Goal: Information Seeking & Learning: Compare options

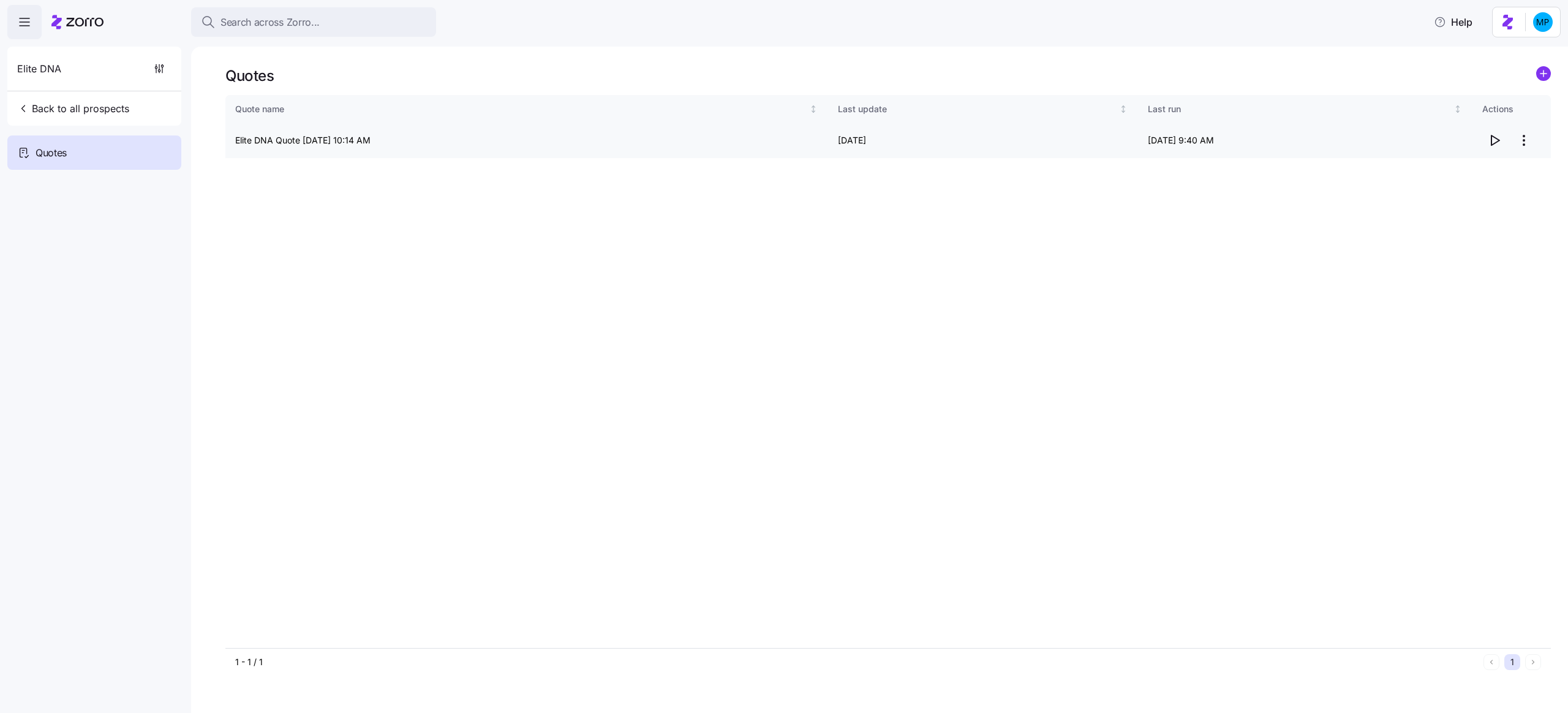
click at [1497, 141] on icon "button" at bounding box center [1496, 141] width 8 height 10
click at [1547, 74] on icon "add icon" at bounding box center [1544, 74] width 6 height 0
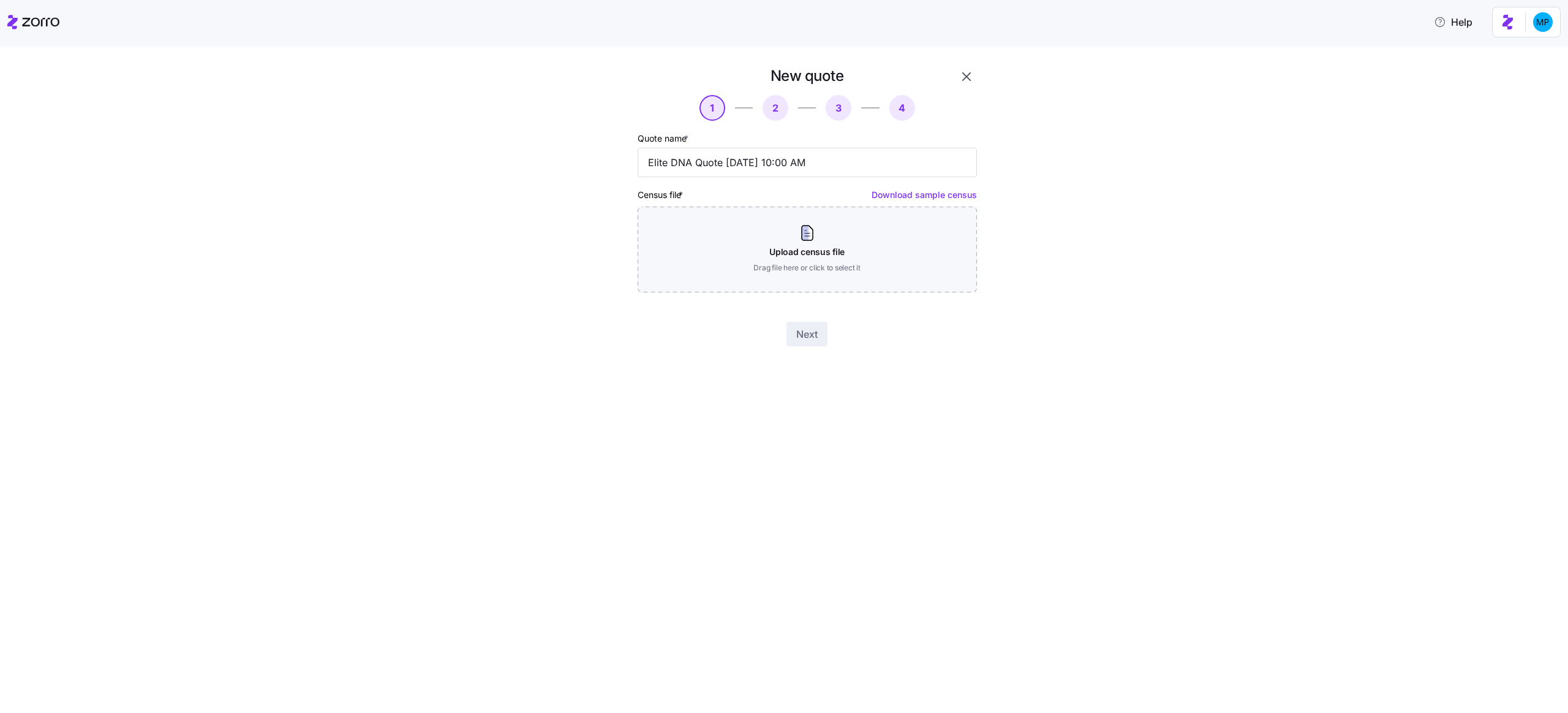
click at [962, 196] on link "Download sample census" at bounding box center [924, 195] width 105 height 10
click at [1281, 113] on div "New quote 1 2 3 4 Quote name * Elite DNA Quote 08/20/2025 10:00 AM Census file …" at bounding box center [793, 213] width 1517 height 295
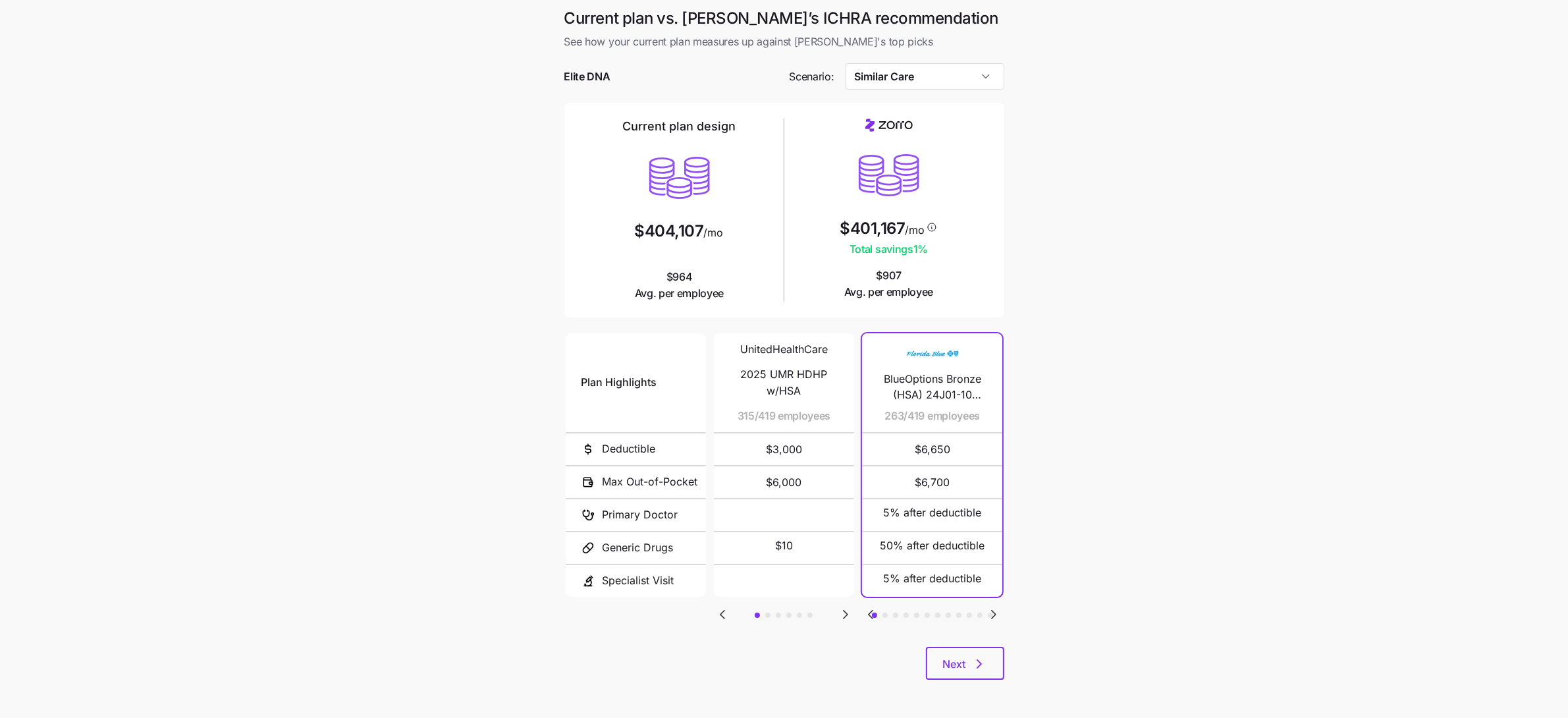
scroll to position [1, 0]
click at [839, 612] on icon "Go to next slide" at bounding box center [845, 614] width 16 height 16
click at [841, 609] on icon "Go to next slide" at bounding box center [845, 614] width 16 height 16
click at [724, 607] on icon "Go to previous slide" at bounding box center [722, 614] width 16 height 16
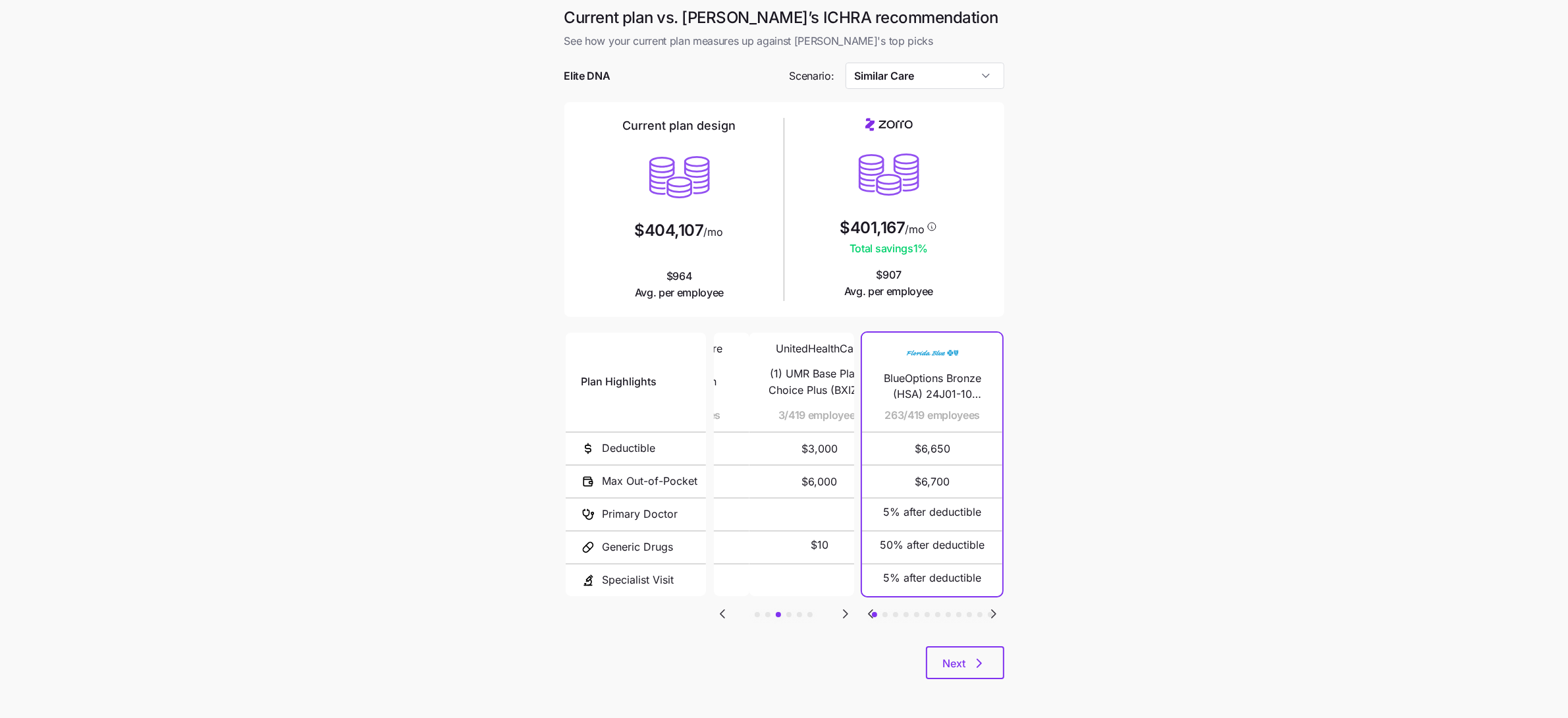
click at [724, 607] on icon "Go to previous slide" at bounding box center [722, 614] width 16 height 16
click at [843, 613] on icon "Go to next slide" at bounding box center [845, 614] width 16 height 16
click at [983, 75] on input "Similar Care" at bounding box center [925, 75] width 159 height 27
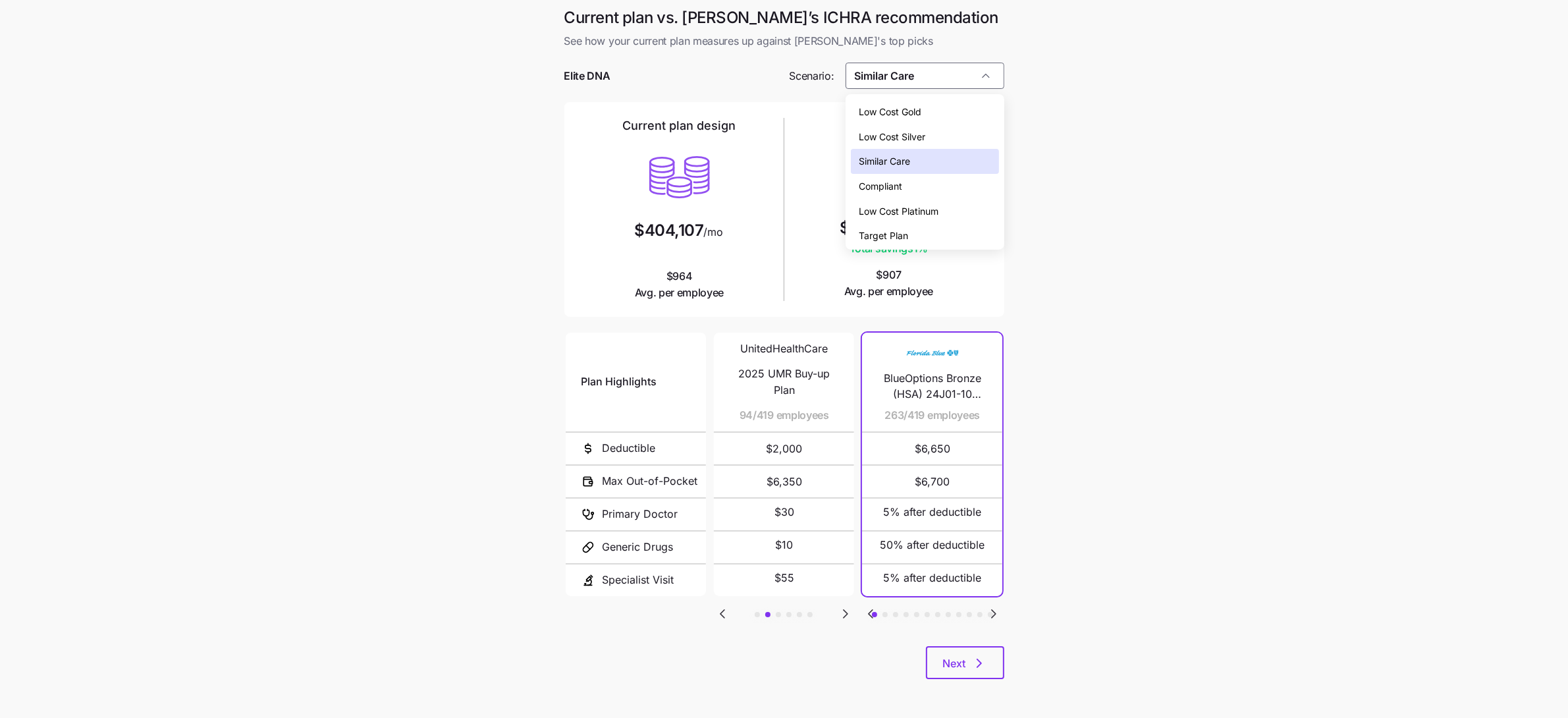
click at [964, 117] on div "Low Cost Gold" at bounding box center [924, 111] width 148 height 25
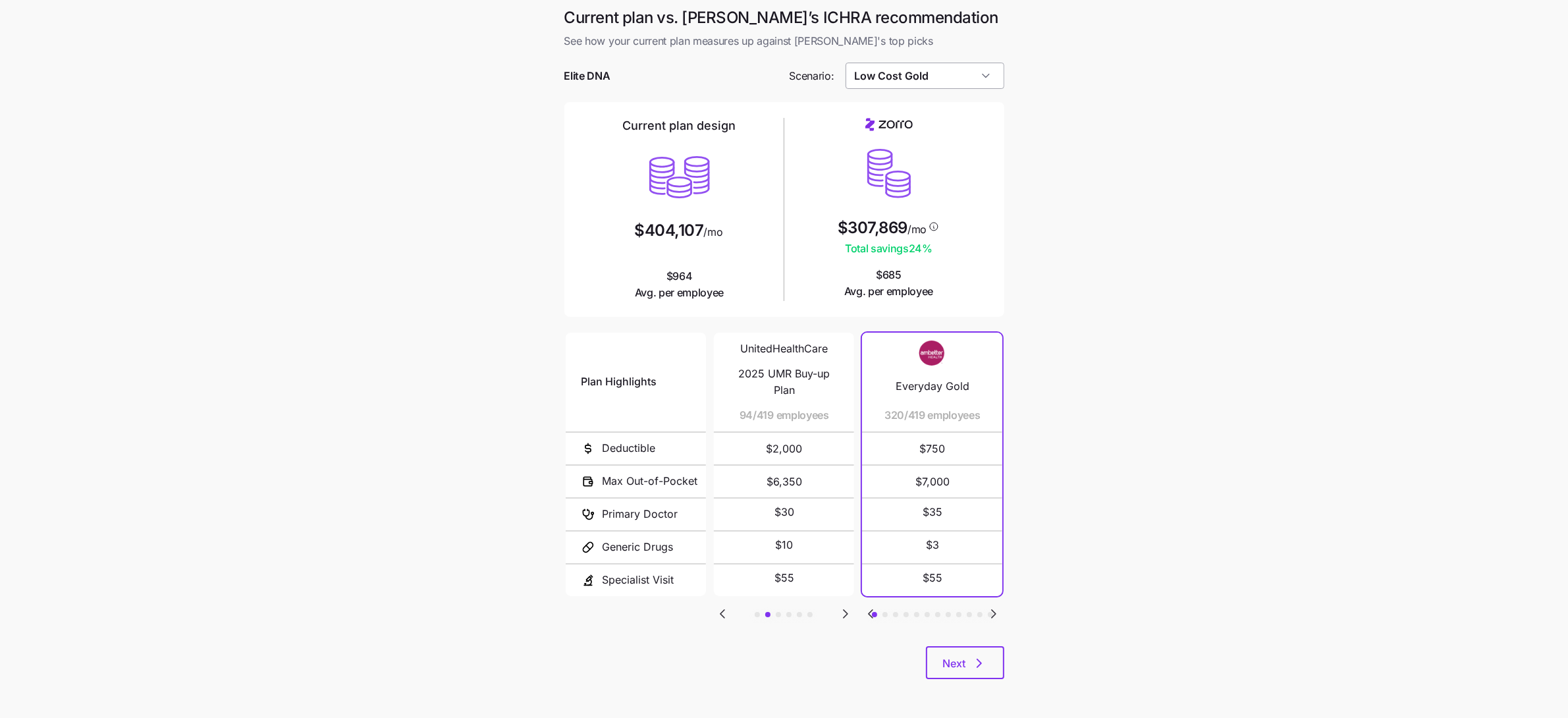
click at [966, 71] on input "Low Cost Gold" at bounding box center [925, 75] width 159 height 27
click at [945, 161] on div "Similar Care" at bounding box center [924, 161] width 148 height 25
type input "Similar Care"
click at [1005, 346] on div "Current plan vs. [PERSON_NAME]’s ICHRA recommendation See how your current plan…" at bounding box center [784, 351] width 461 height 688
click at [721, 607] on icon "Go to previous slide" at bounding box center [722, 614] width 16 height 16
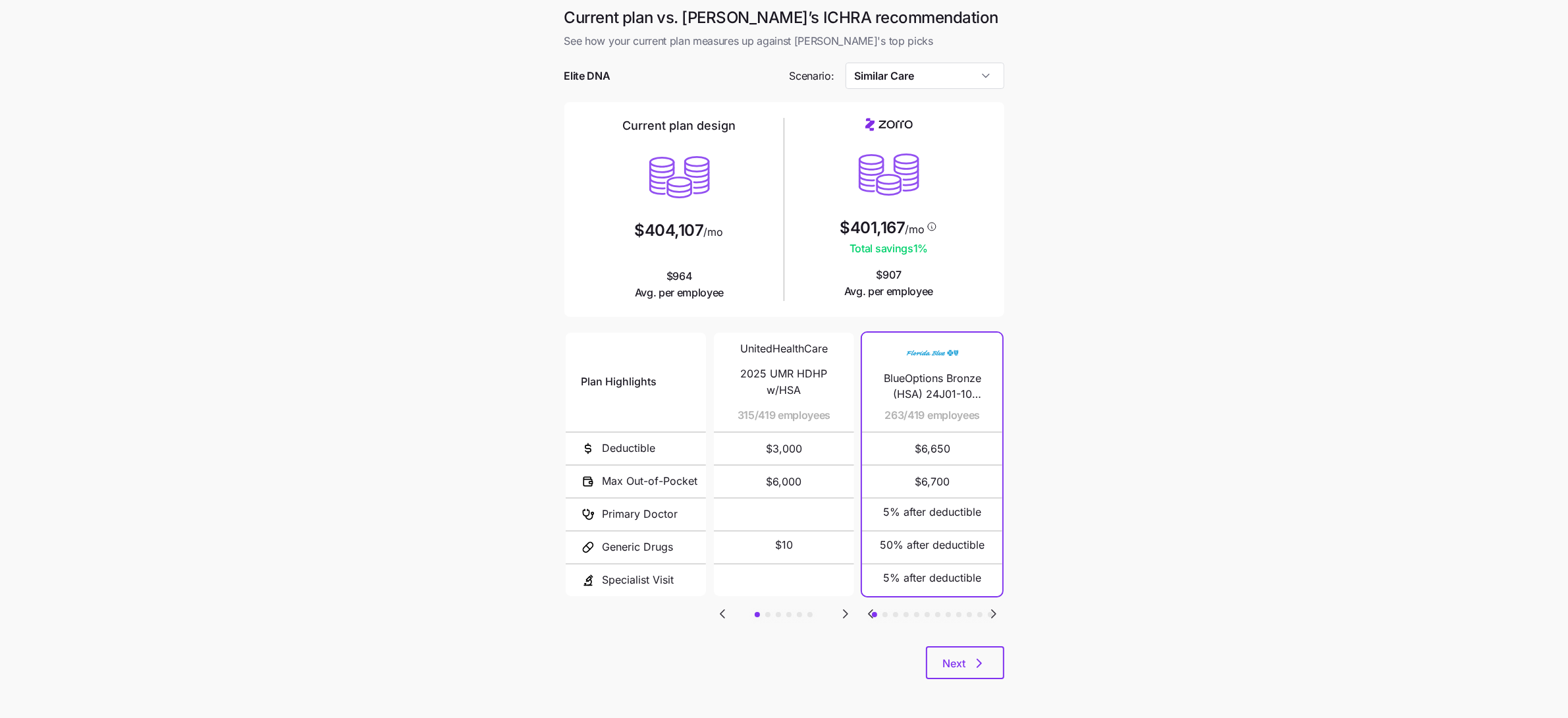
click at [499, 240] on main "Current plan vs. [PERSON_NAME]’s ICHRA recommendation See how your current plan…" at bounding box center [784, 359] width 1568 height 720
click at [1128, 294] on main "Current plan vs. [PERSON_NAME]’s ICHRA recommendation See how your current plan…" at bounding box center [784, 359] width 1568 height 720
click at [979, 82] on input "Similar Care" at bounding box center [925, 75] width 159 height 27
click at [958, 112] on div "Low Cost Gold" at bounding box center [924, 111] width 148 height 25
type input "Low Cost Gold"
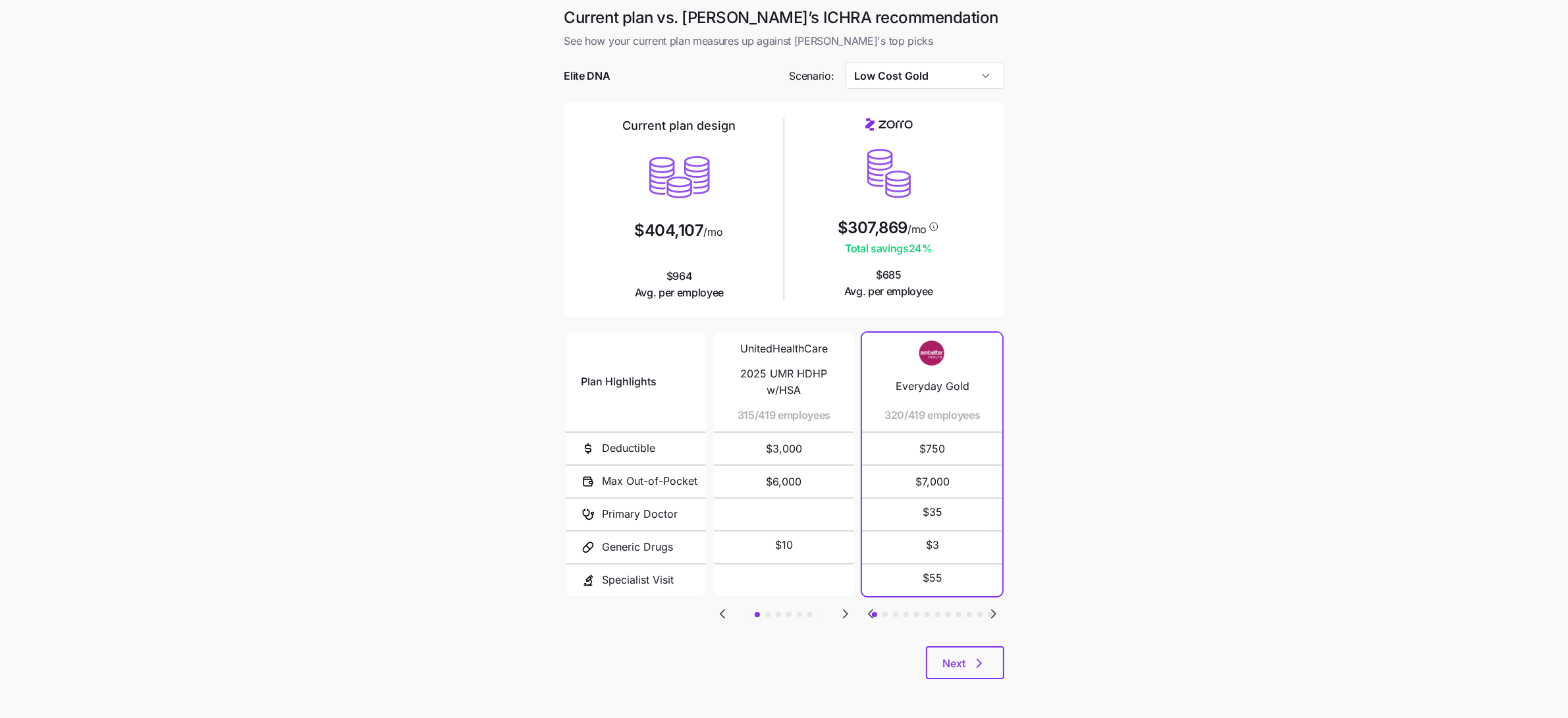
click at [1036, 257] on main "Current plan vs. [PERSON_NAME]’s ICHRA recommendation See how your current plan…" at bounding box center [784, 359] width 1568 height 720
